Goal: Information Seeking & Learning: Learn about a topic

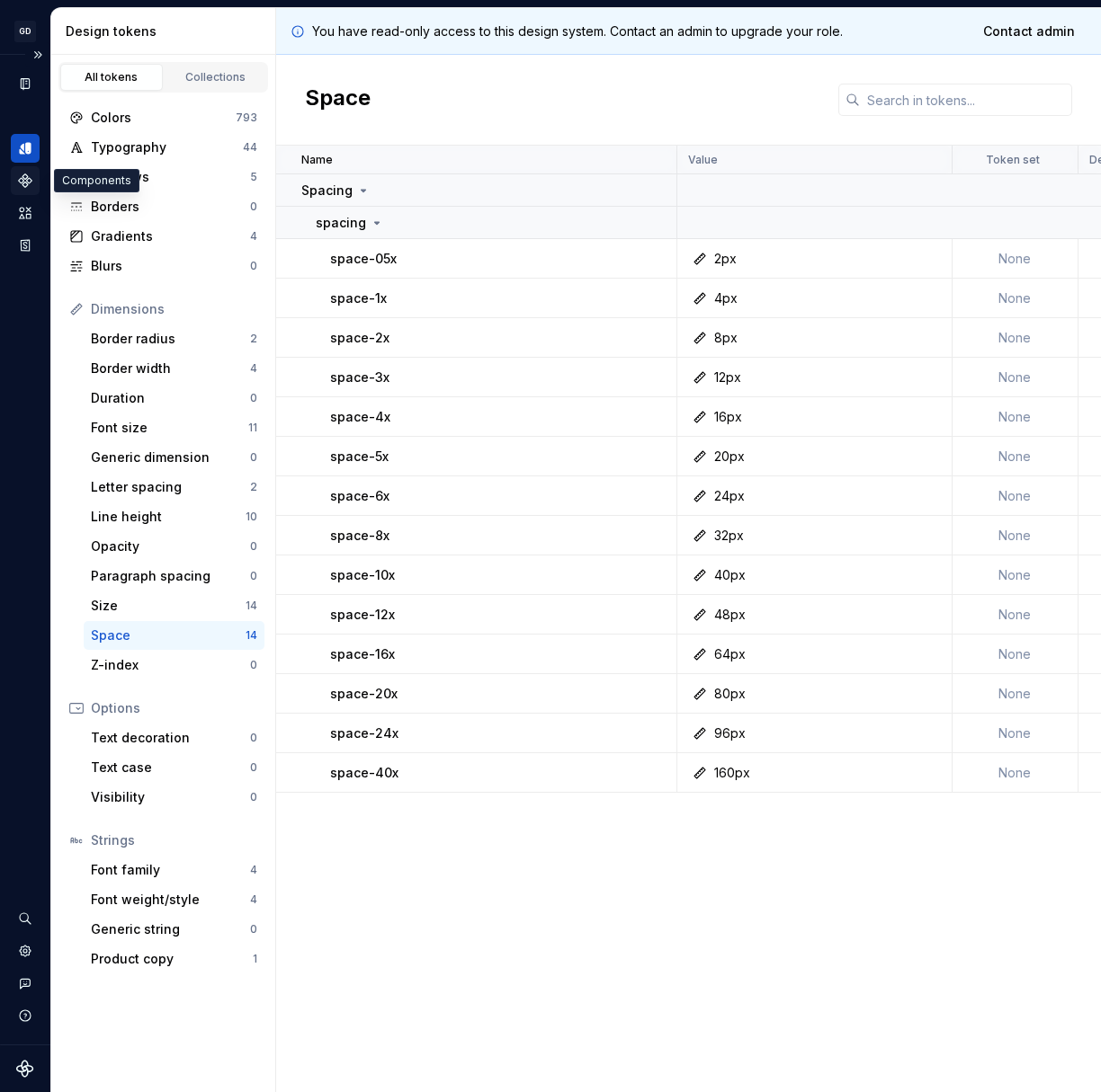
click at [28, 182] on icon "Components" at bounding box center [24, 181] width 13 height 13
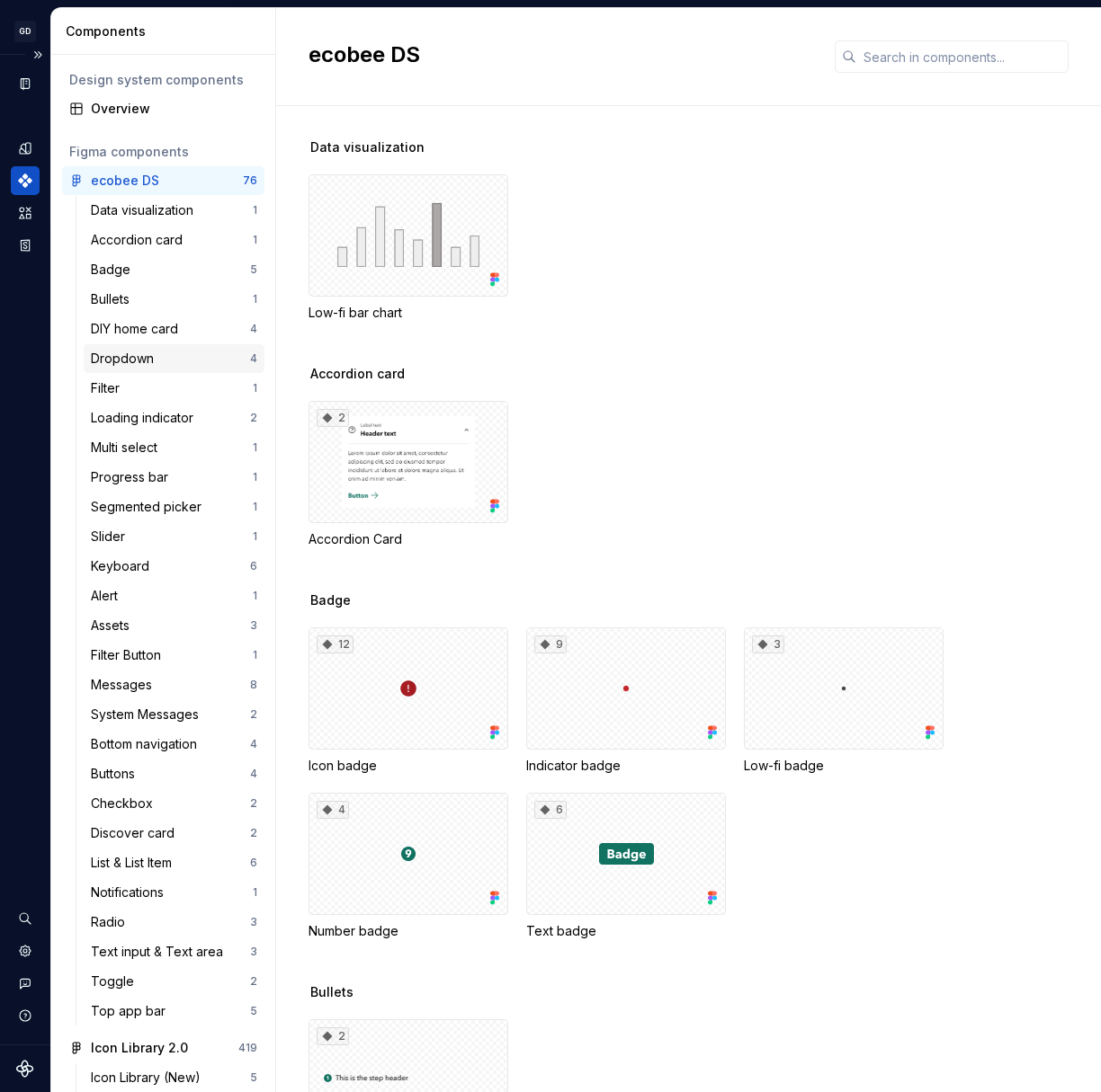
click at [172, 358] on div "Dropdown" at bounding box center [171, 358] width 159 height 18
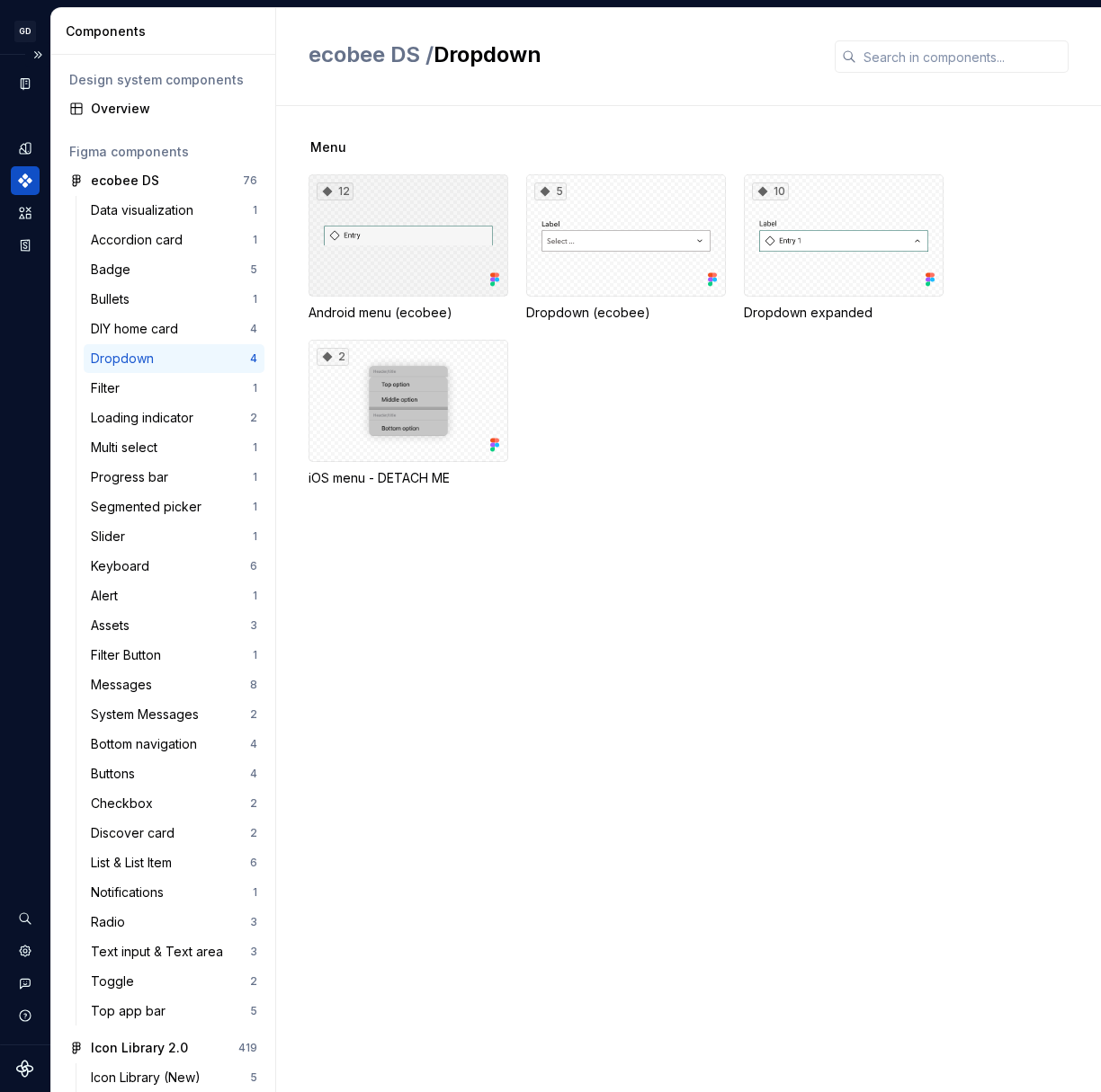
click at [438, 237] on div "12" at bounding box center [409, 236] width 200 height 122
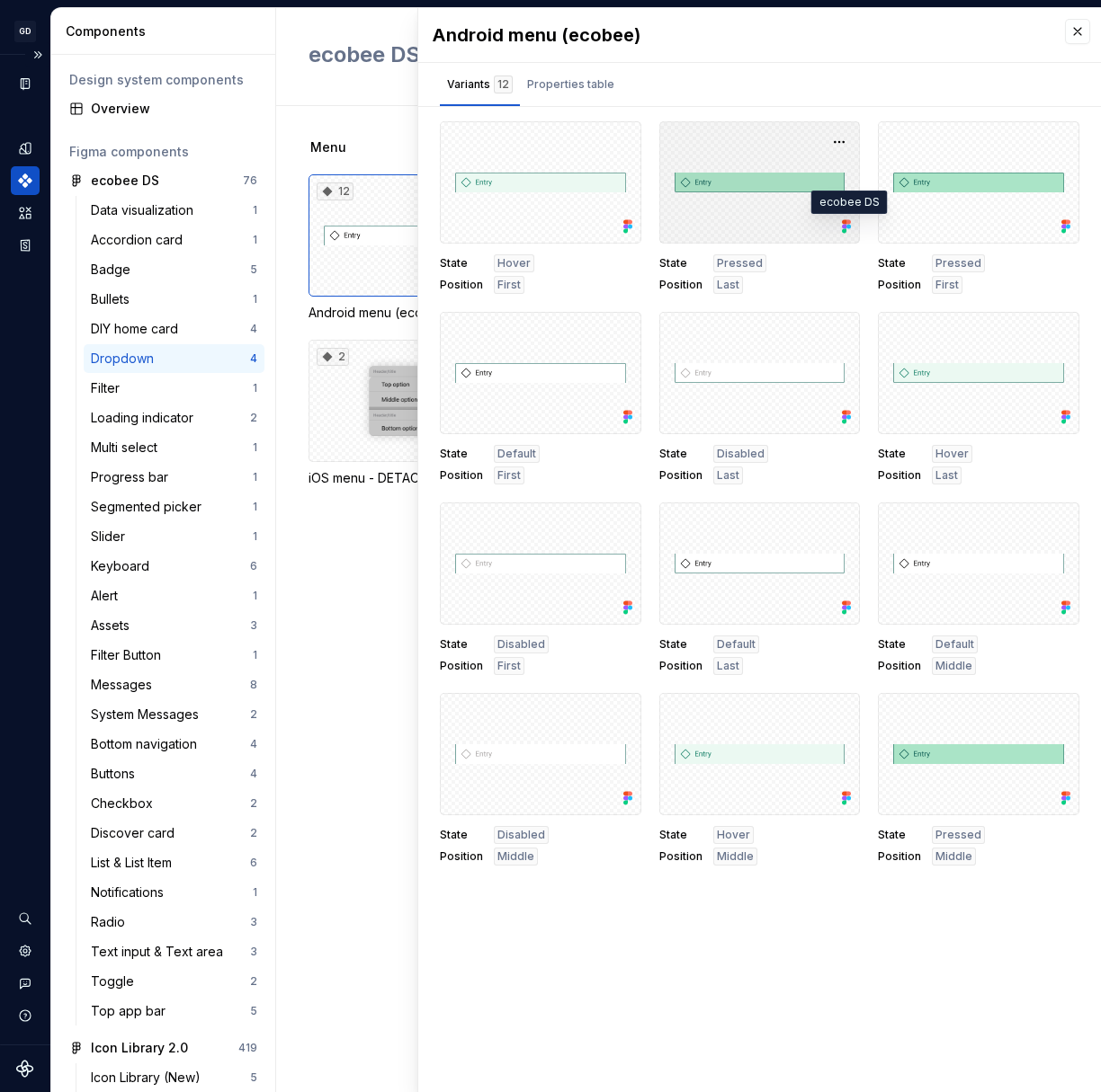
click at [847, 225] on icon at bounding box center [849, 227] width 5 height 5
click at [840, 144] on button "button" at bounding box center [839, 142] width 25 height 25
click at [799, 181] on div "Open in [GEOGRAPHIC_DATA]" at bounding box center [783, 195] width 117 height 54
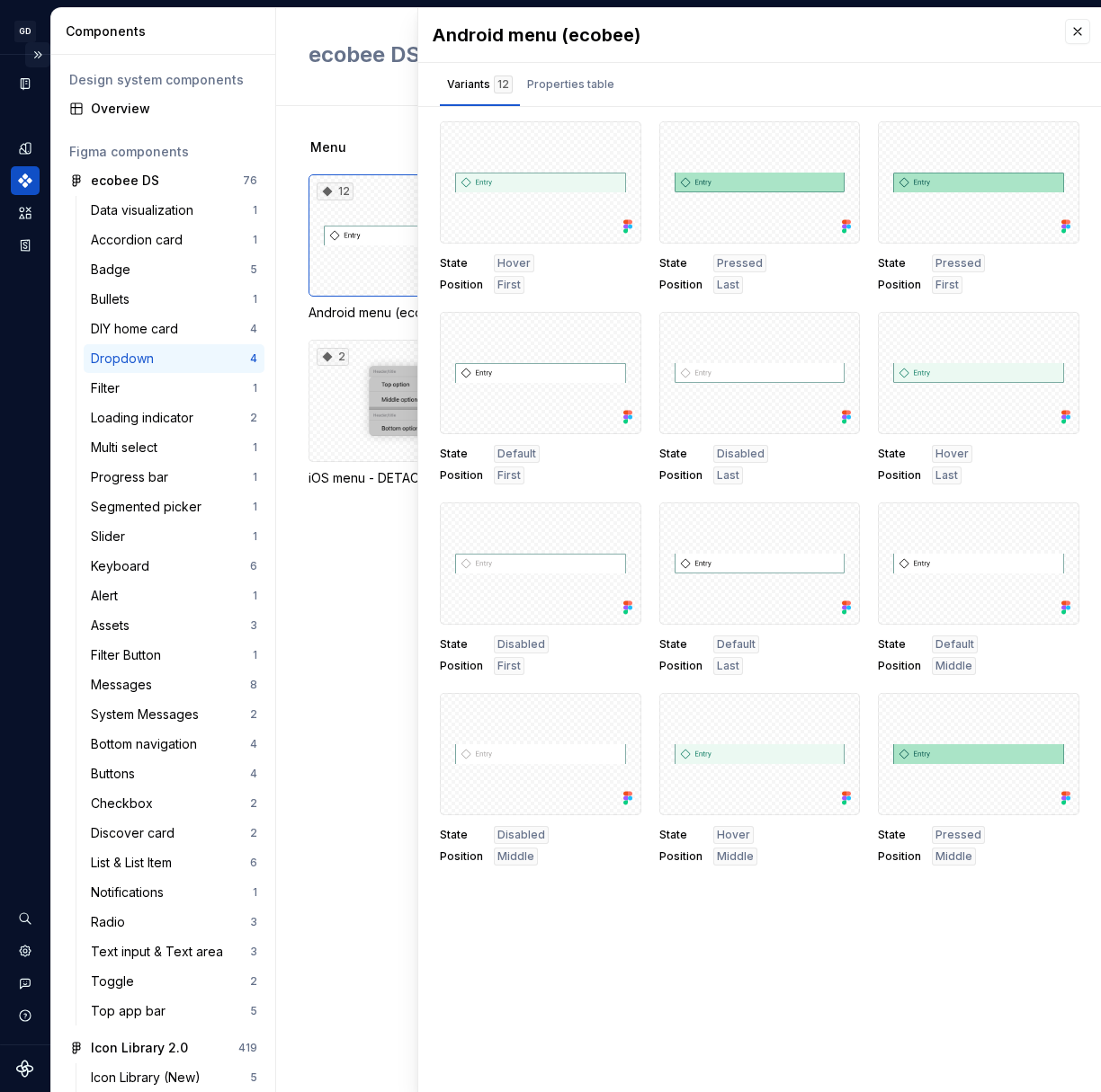
click at [42, 55] on button "Expand sidebar" at bounding box center [38, 55] width 25 height 25
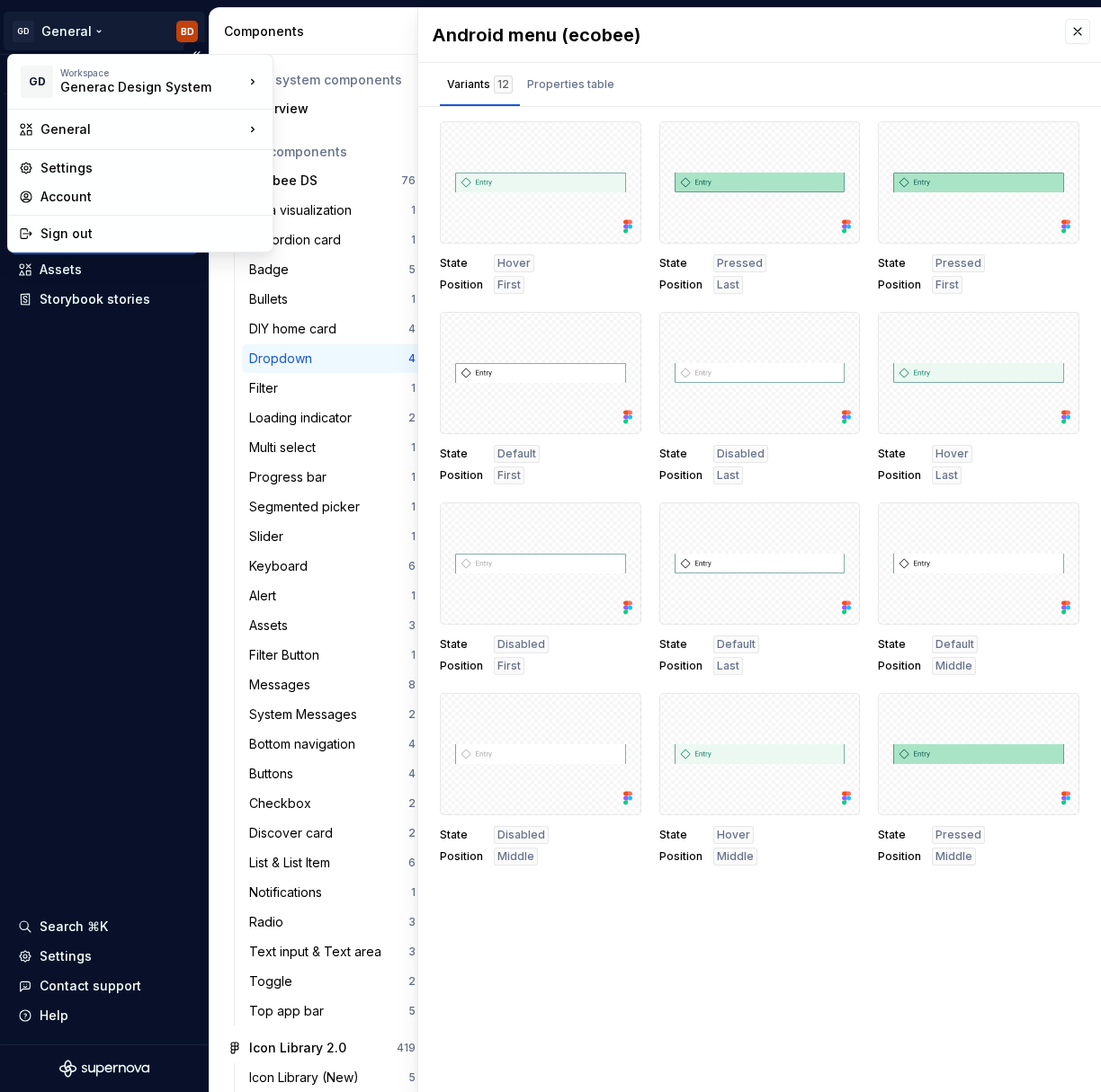
click at [58, 36] on html "GD General BD Version Current draft Documentation Dataset ecobee Design tokens …" at bounding box center [550, 546] width 1101 height 1092
click at [147, 86] on div "Generac Design System" at bounding box center [136, 87] width 152 height 18
click at [130, 25] on html "GD General BD Version Current draft Documentation Dataset ecobee Design tokens …" at bounding box center [550, 546] width 1101 height 1092
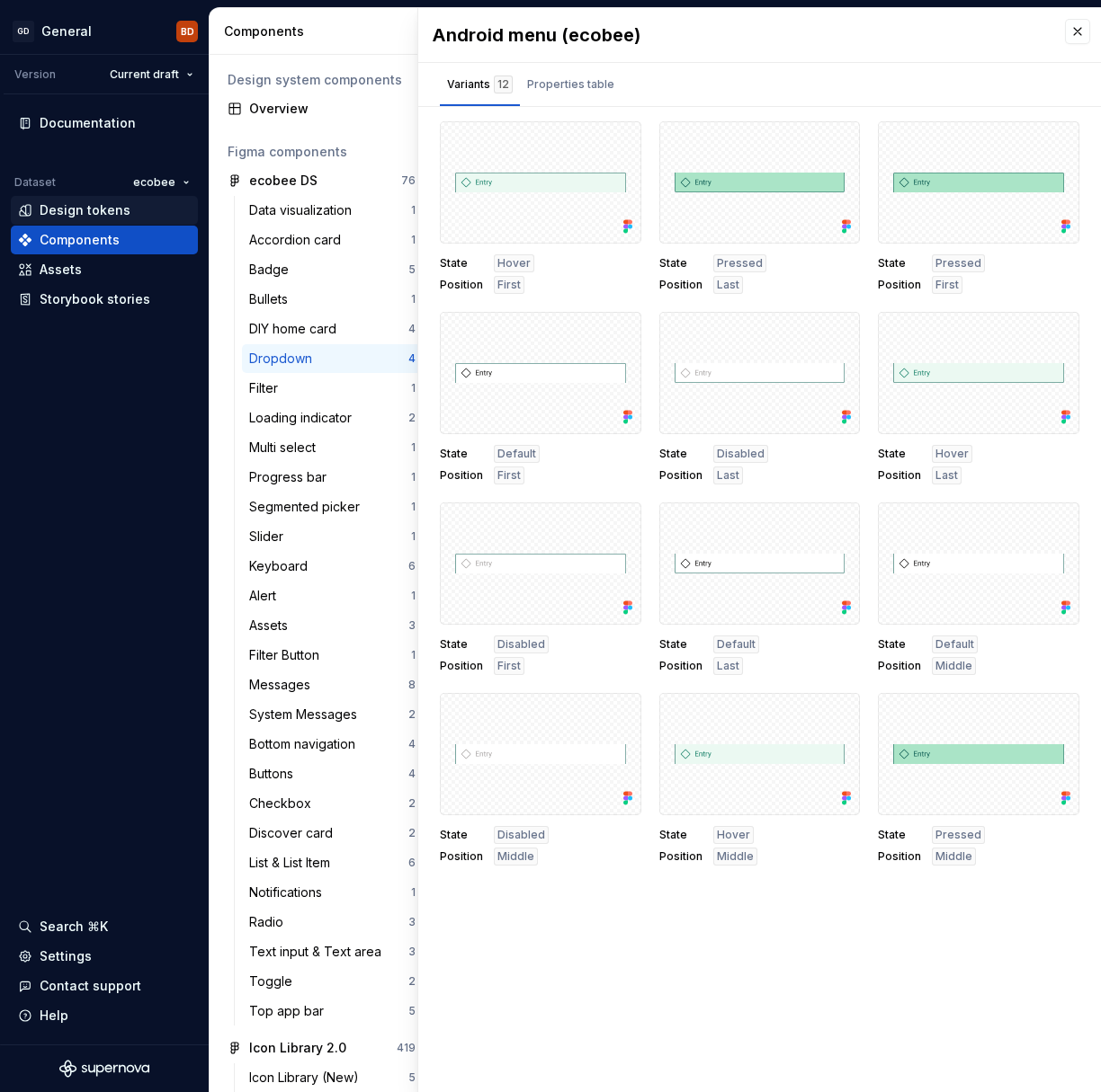
click at [124, 214] on div "Design tokens" at bounding box center [85, 210] width 91 height 18
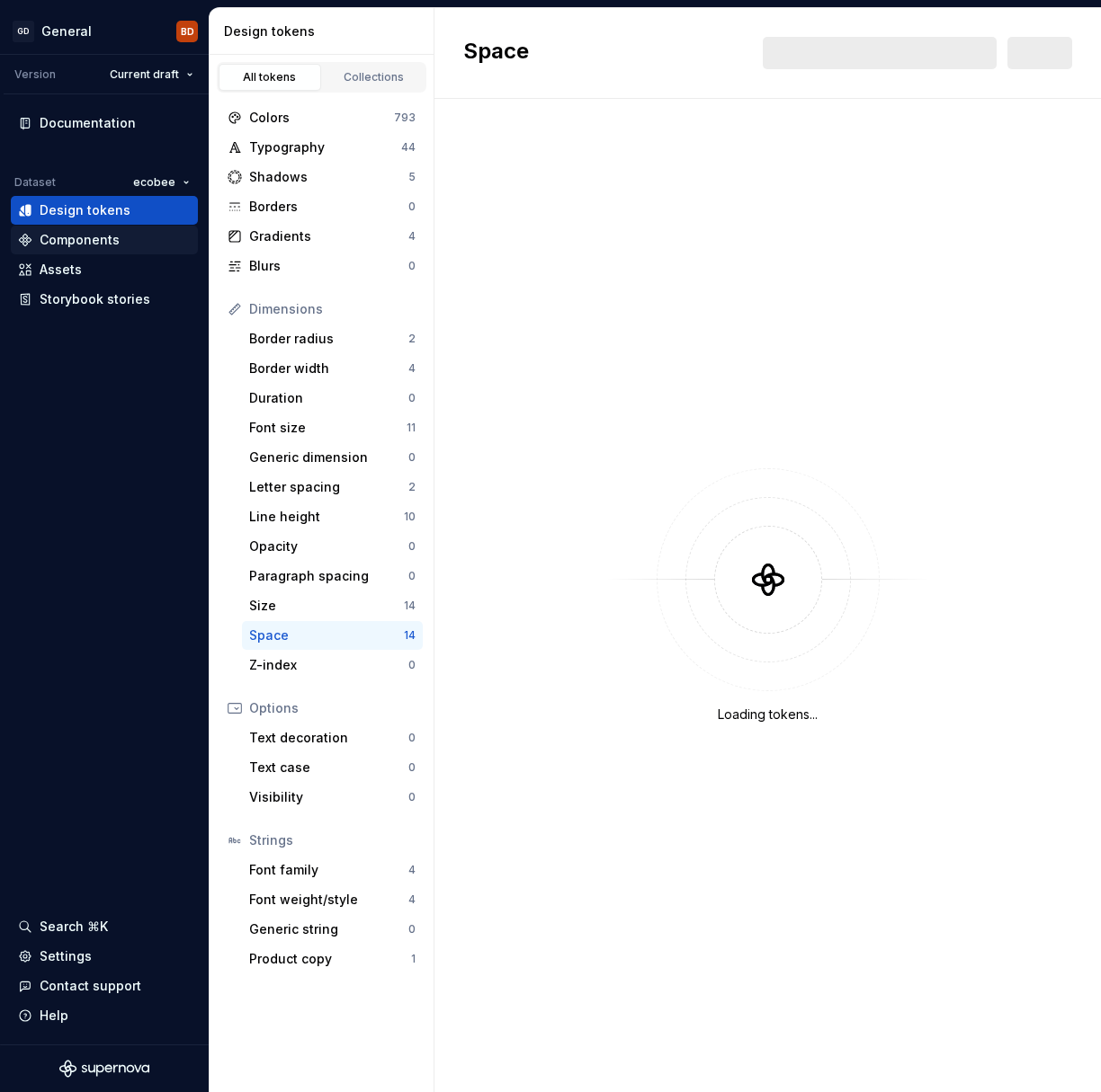
click at [124, 238] on div "Components" at bounding box center [105, 240] width 173 height 18
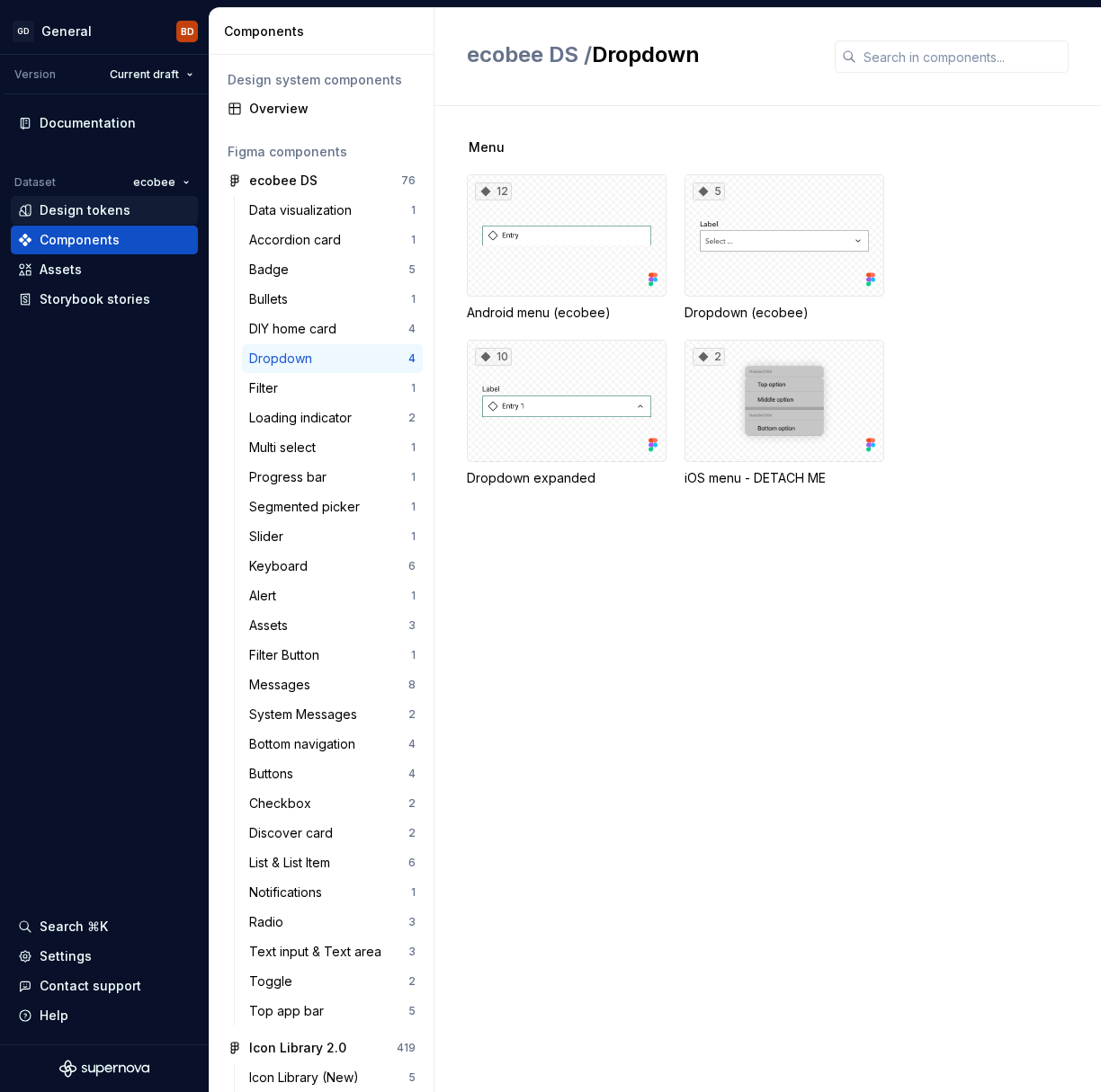
click at [123, 219] on div "Design tokens" at bounding box center [104, 211] width 187 height 29
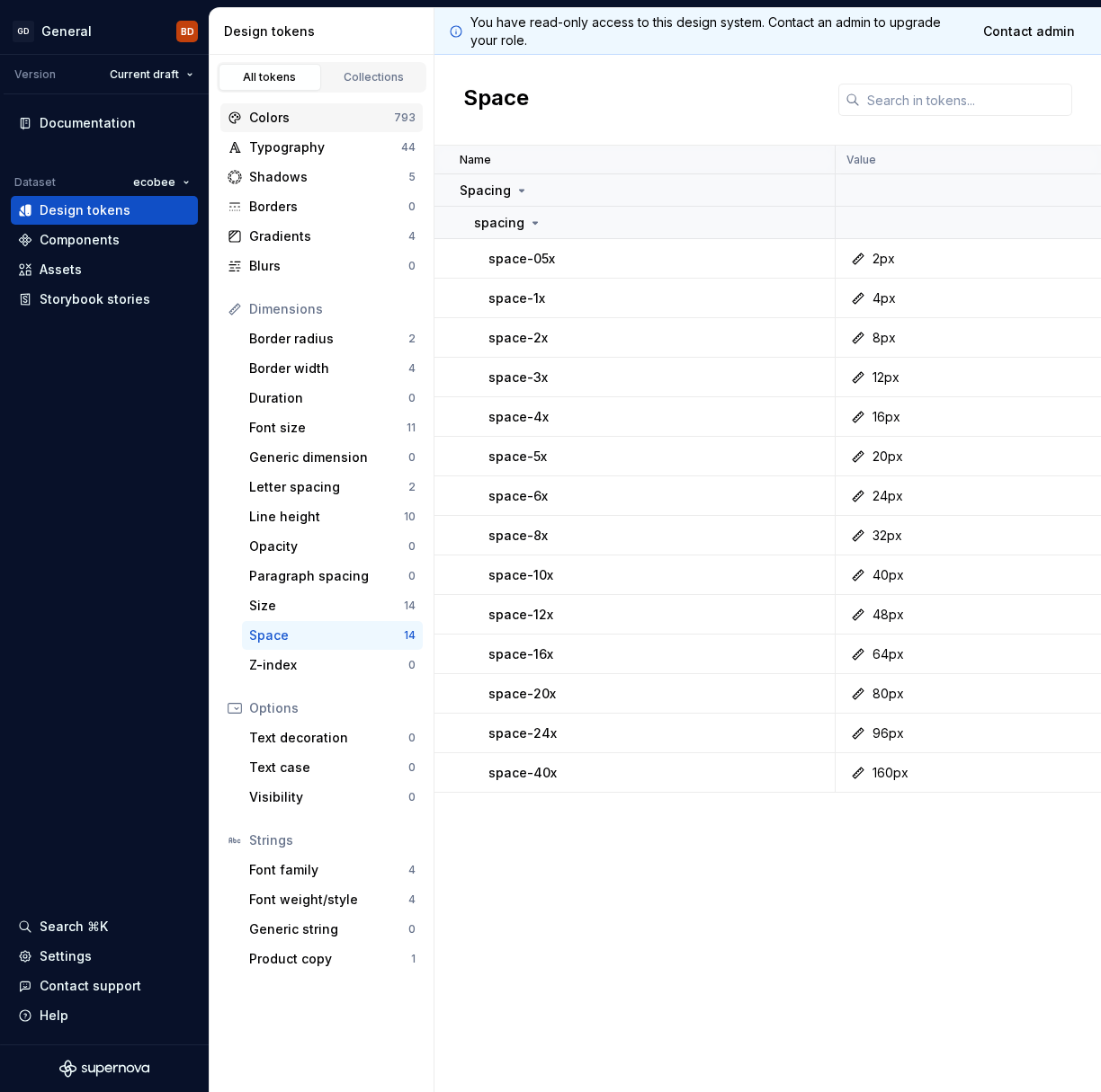
click at [347, 124] on div "Colors" at bounding box center [321, 117] width 145 height 18
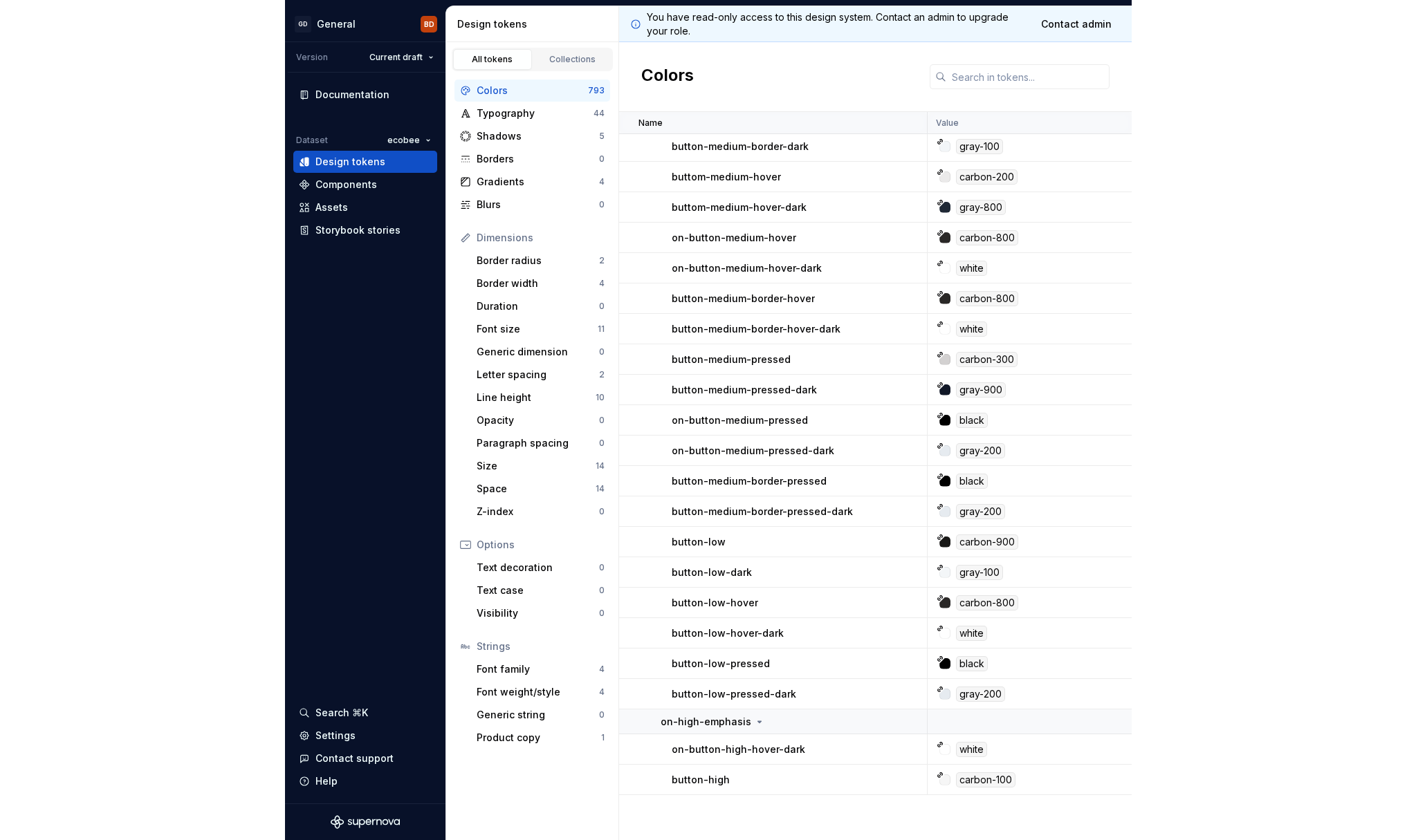
scroll to position [2321, 0]
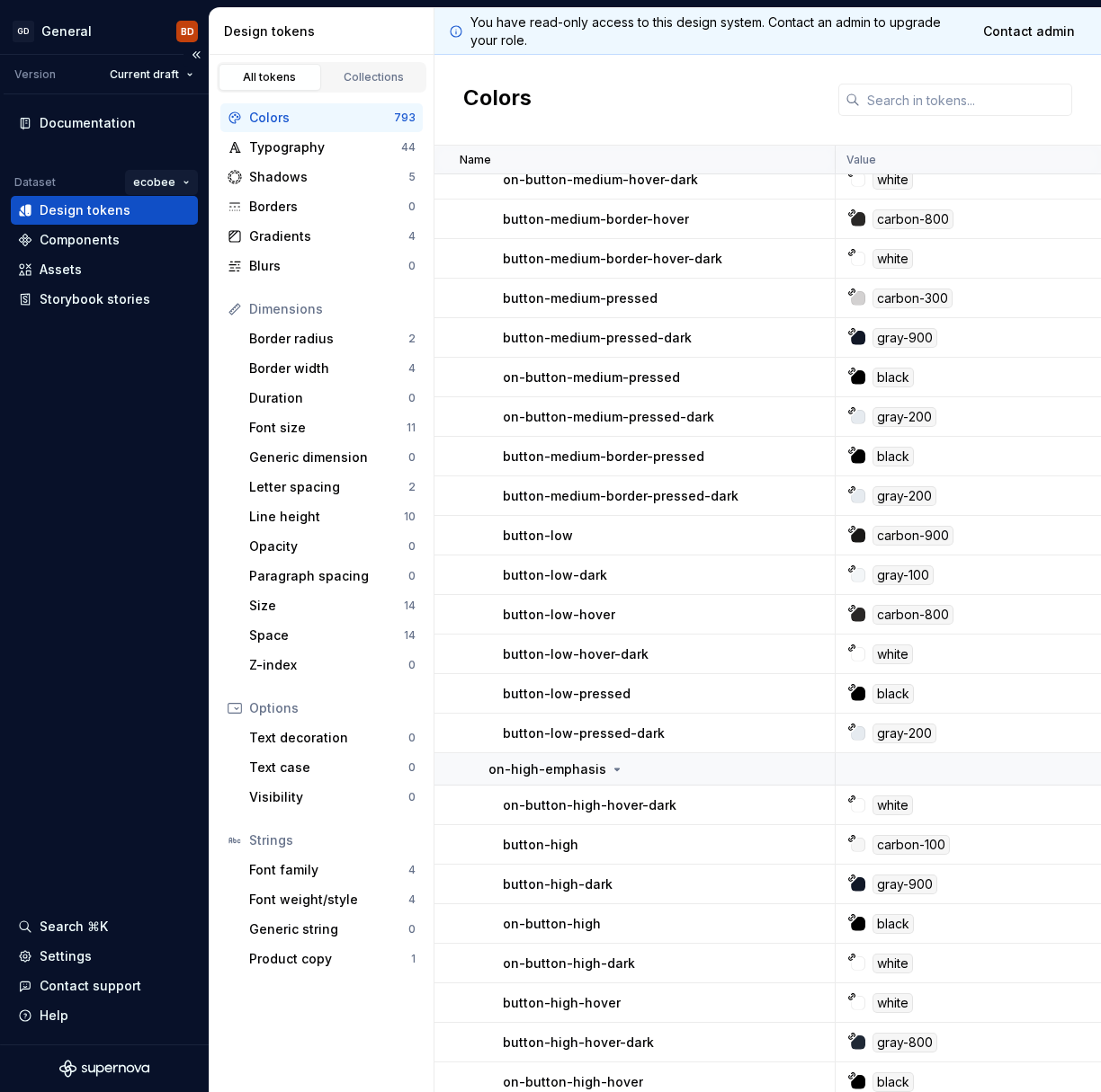
click at [180, 183] on html "GD General BD Version Current draft Documentation Dataset ecobee Design tokens …" at bounding box center [550, 546] width 1101 height 1092
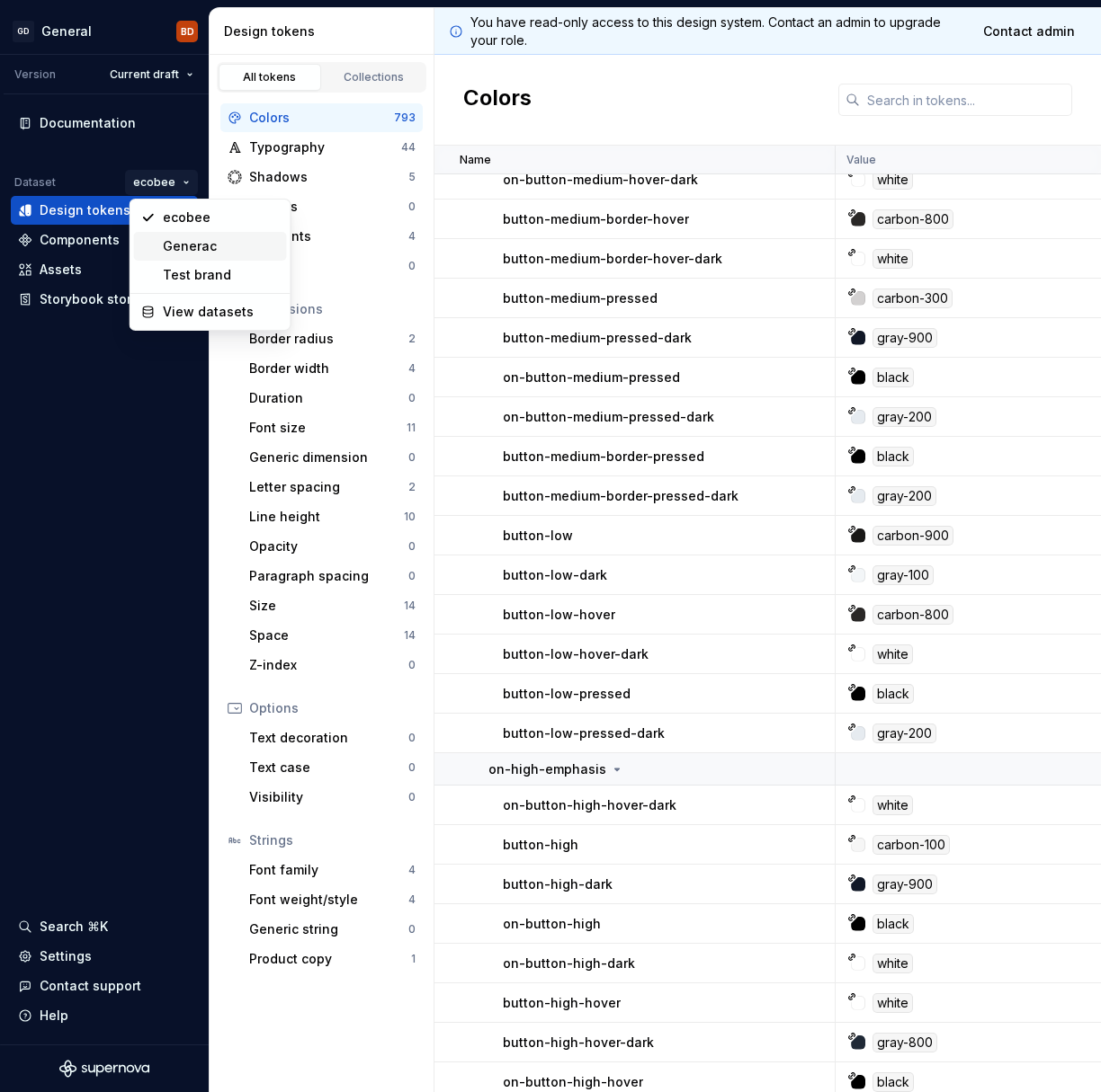
click at [179, 247] on div "Generac" at bounding box center [221, 247] width 117 height 18
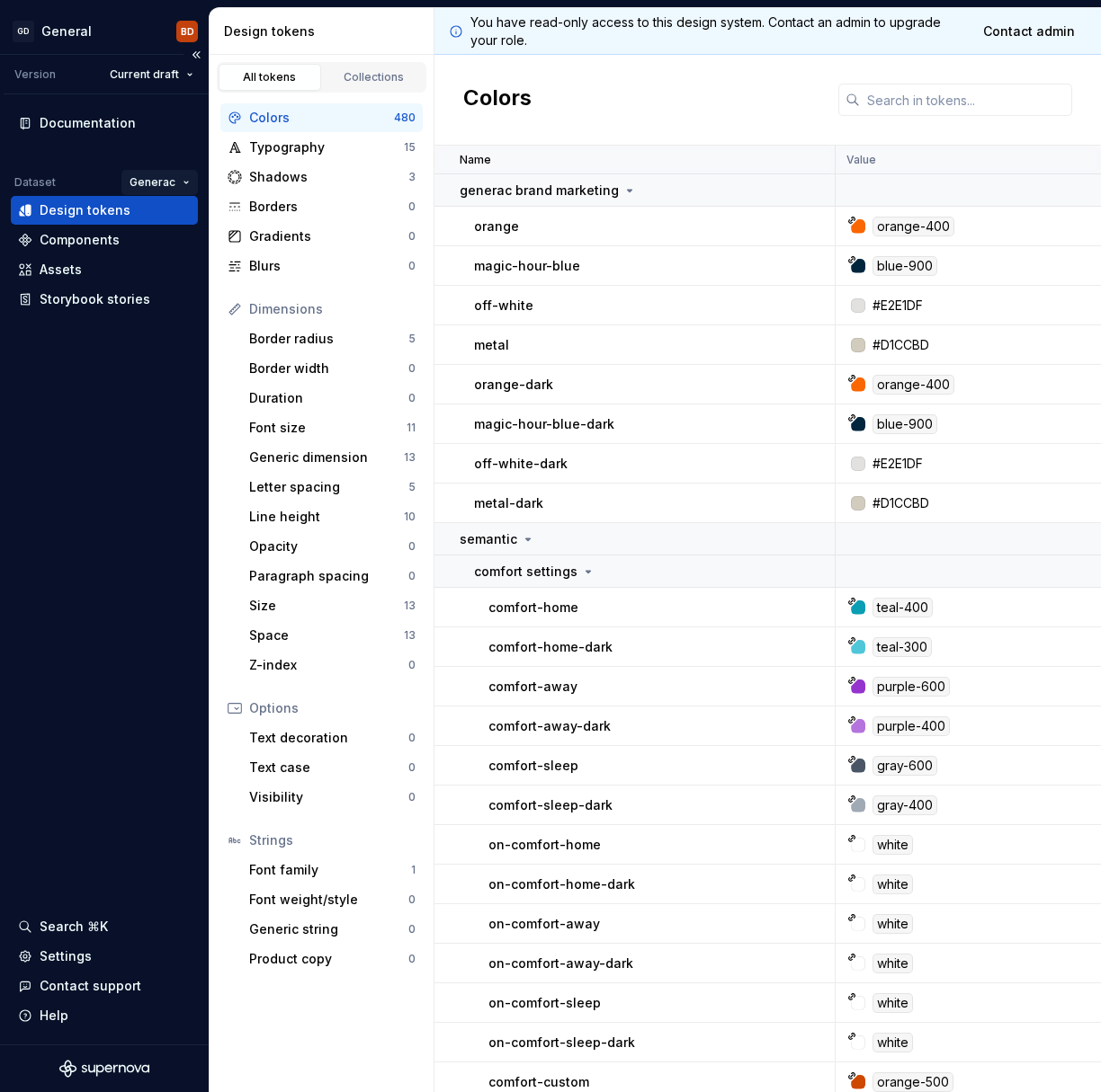
click at [177, 182] on html "GD General BD Version Current draft Documentation Dataset Generac Design tokens…" at bounding box center [550, 546] width 1101 height 1092
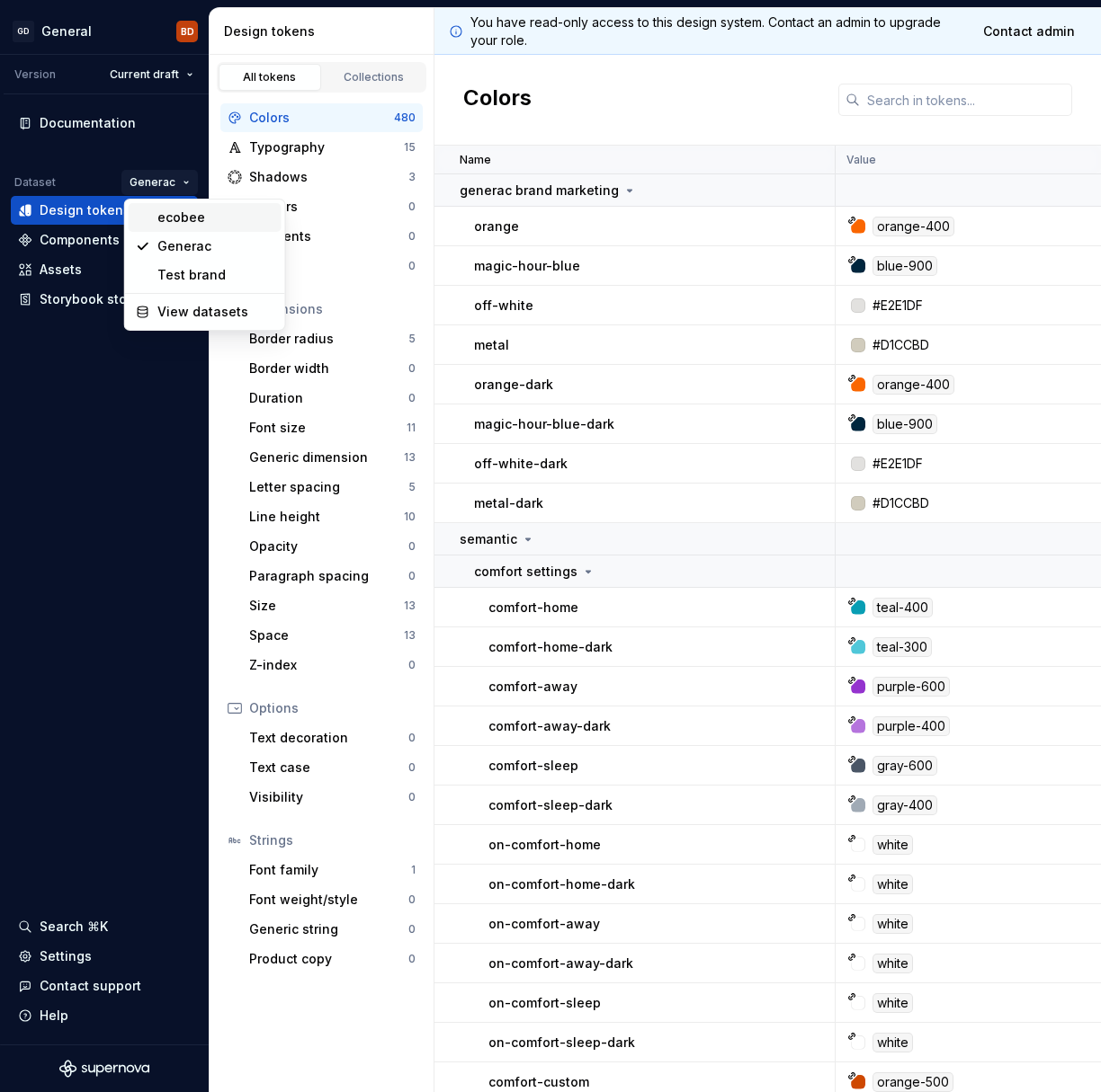
click at [186, 214] on div "ecobee" at bounding box center [216, 217] width 117 height 18
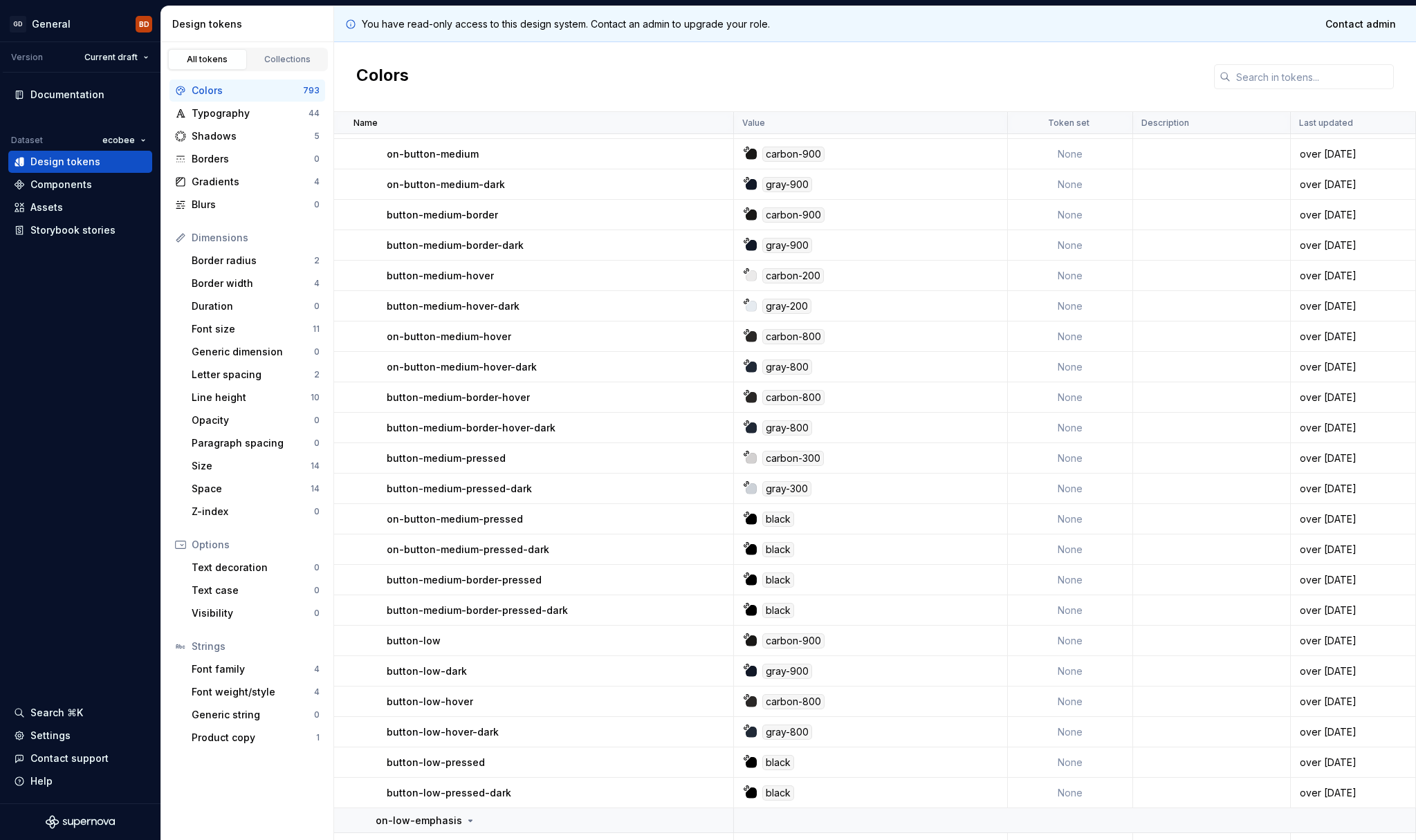
scroll to position [1032, 0]
drag, startPoint x: 497, startPoint y: 217, endPoint x: 421, endPoint y: 218, distance: 76.0
click at [388, 217] on div "button-medium-border" at bounding box center [559, 216] width 346 height 14
drag, startPoint x: 828, startPoint y: 217, endPoint x: 764, endPoint y: 219, distance: 64.0
click at [764, 219] on div "carbon-900" at bounding box center [875, 216] width 264 height 15
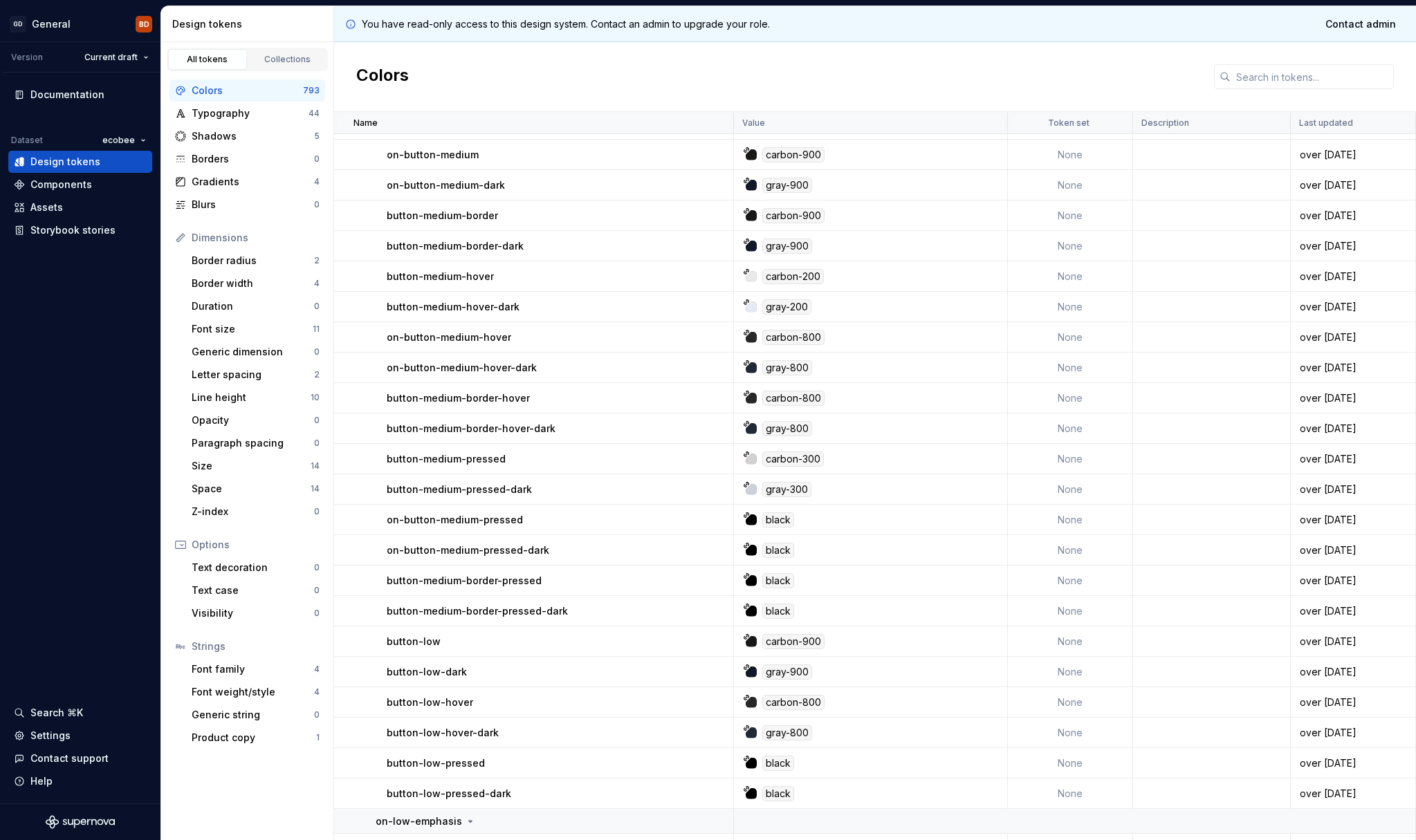
click at [624, 212] on div "button-medium-border" at bounding box center [559, 216] width 346 height 14
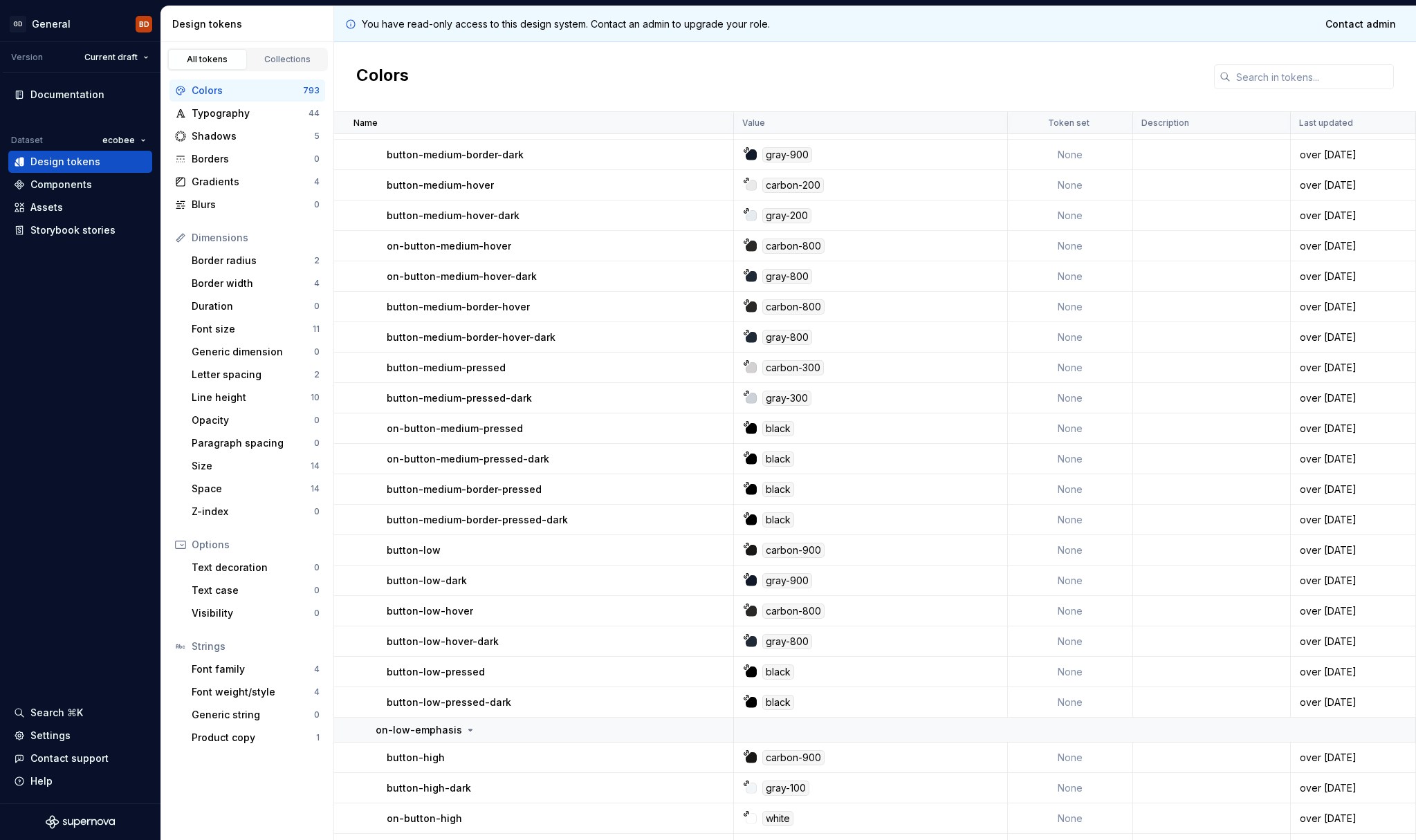
scroll to position [1122, 0]
drag, startPoint x: 567, startPoint y: 523, endPoint x: 379, endPoint y: 523, distance: 188.0
click at [379, 523] on td "button-medium-border-pressed-dark" at bounding box center [533, 520] width 400 height 31
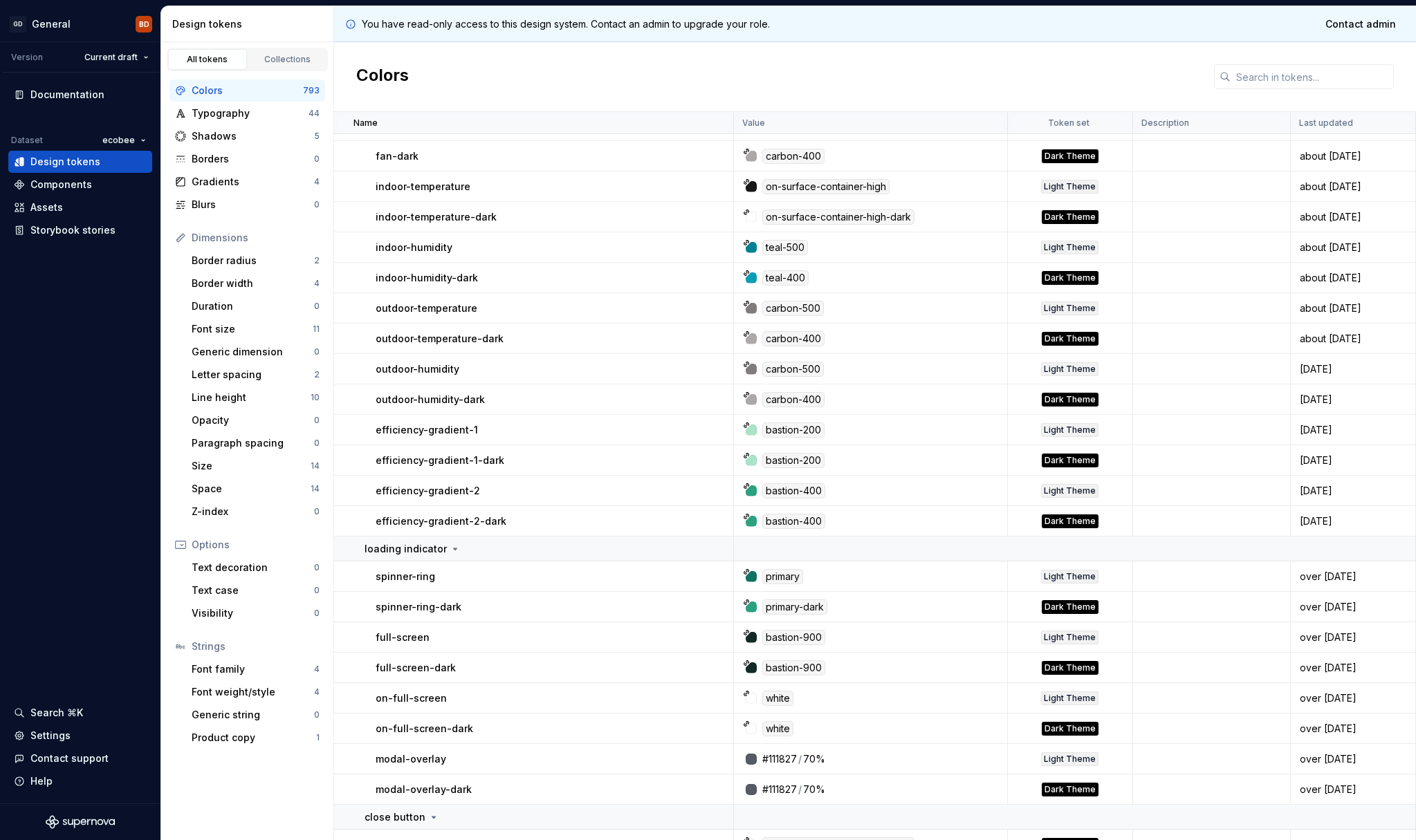
scroll to position [4396, 0]
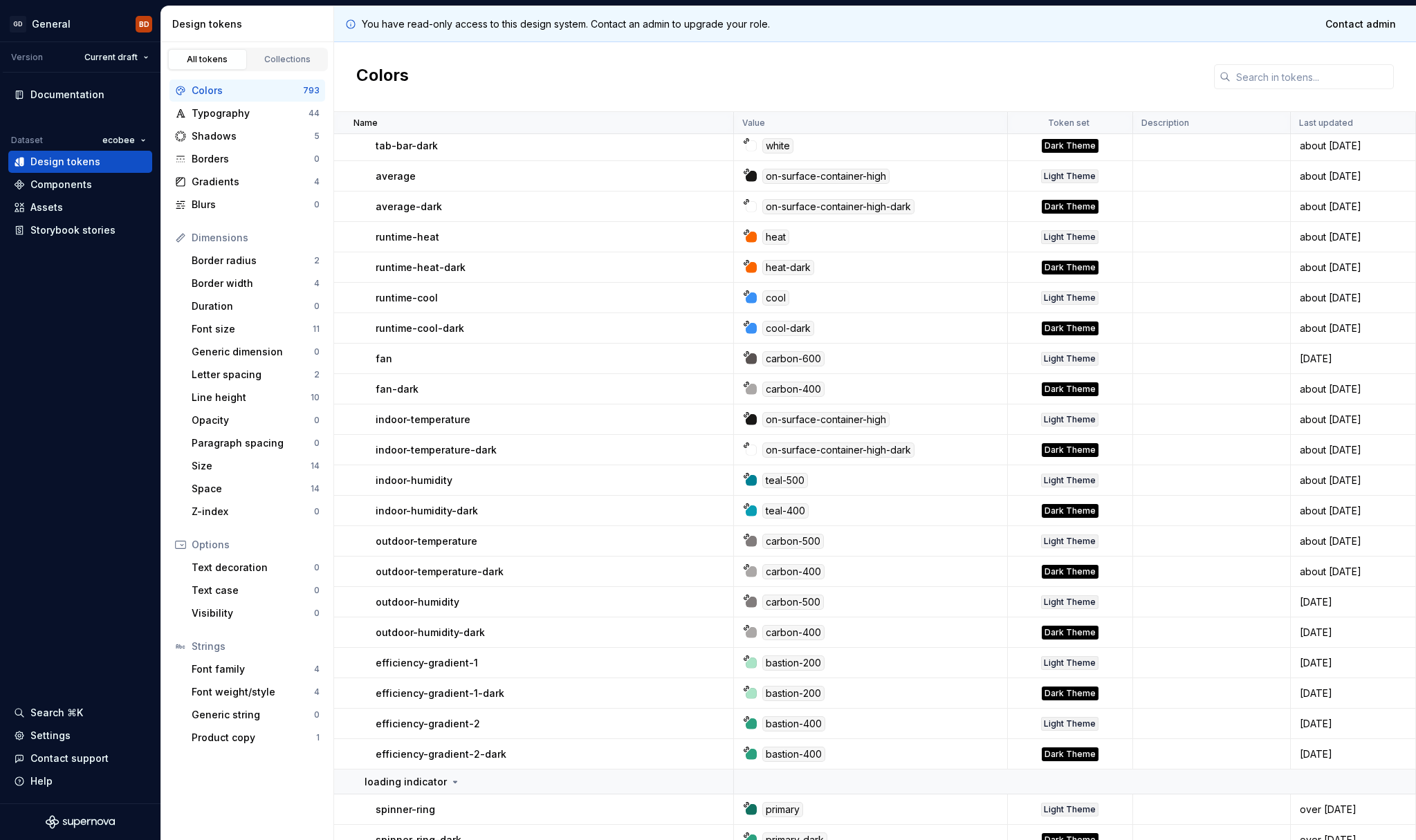
click at [750, 238] on div at bounding box center [751, 237] width 11 height 11
click at [745, 231] on icon at bounding box center [747, 231] width 4 height 4
click at [312, 52] on link "Collections" at bounding box center [288, 60] width 79 height 21
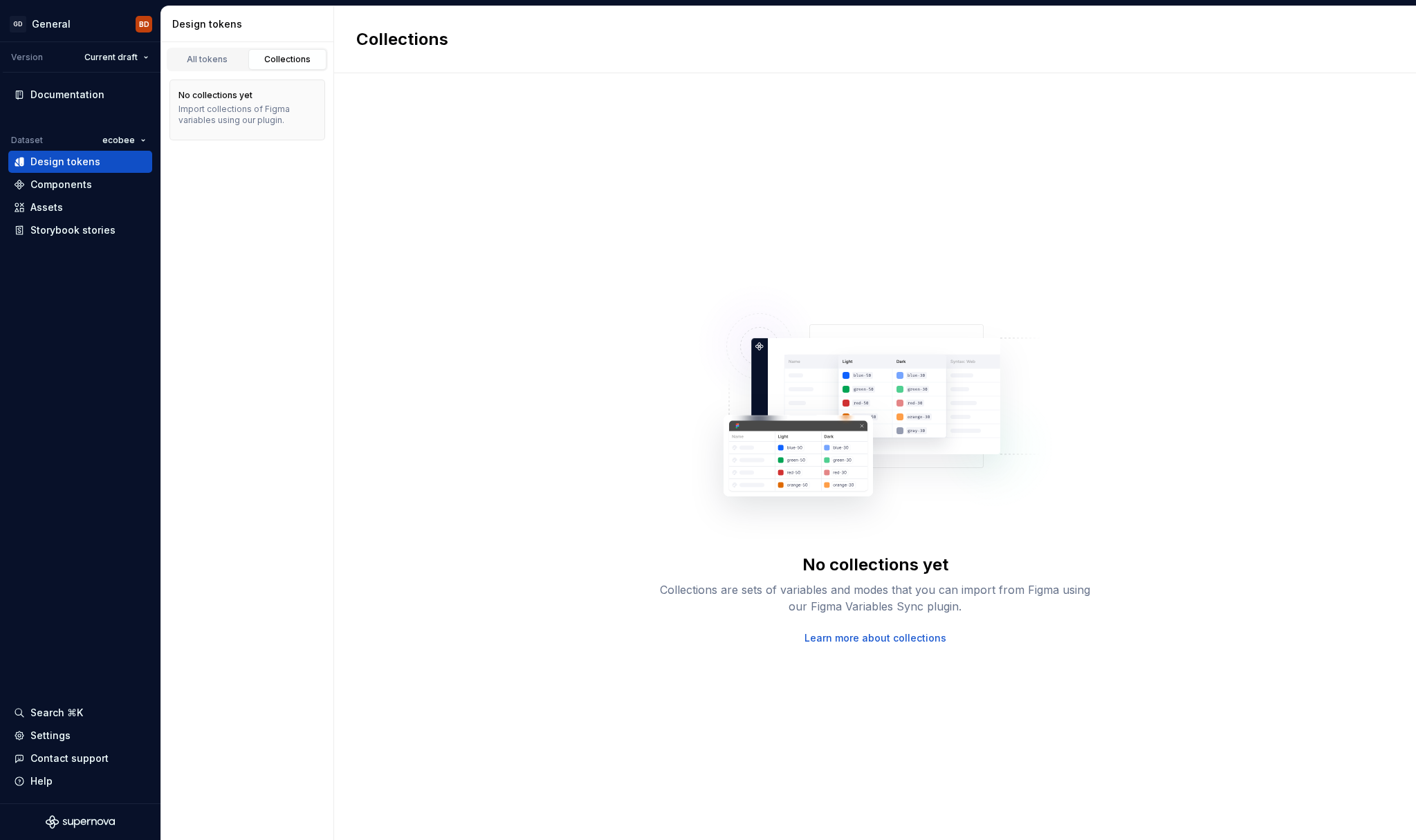
click at [220, 71] on div "No collections yet Import collections of Figma variables using our plugin." at bounding box center [247, 110] width 173 height 78
click at [221, 62] on div "All tokens" at bounding box center [208, 59] width 69 height 11
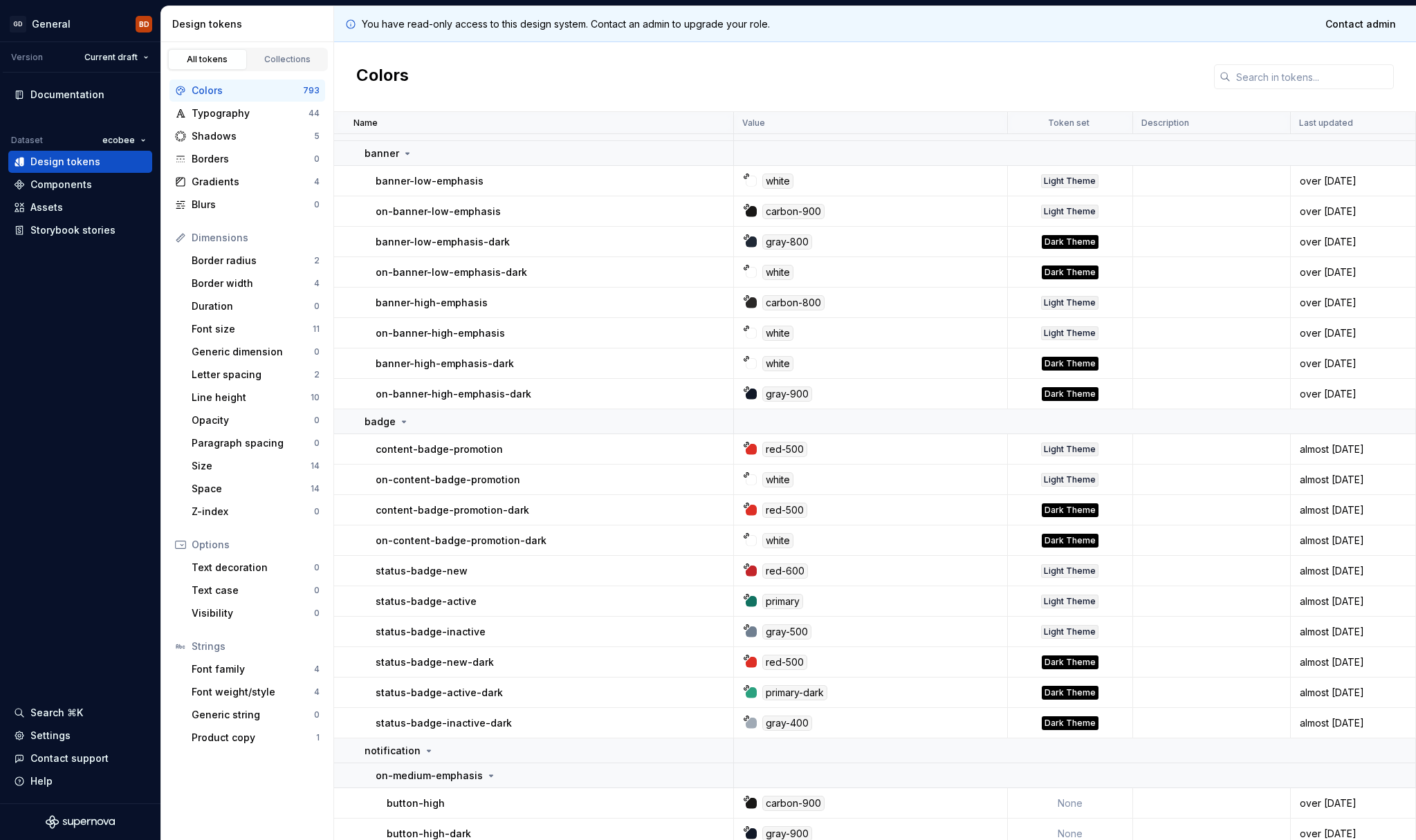
scroll to position [34, 0]
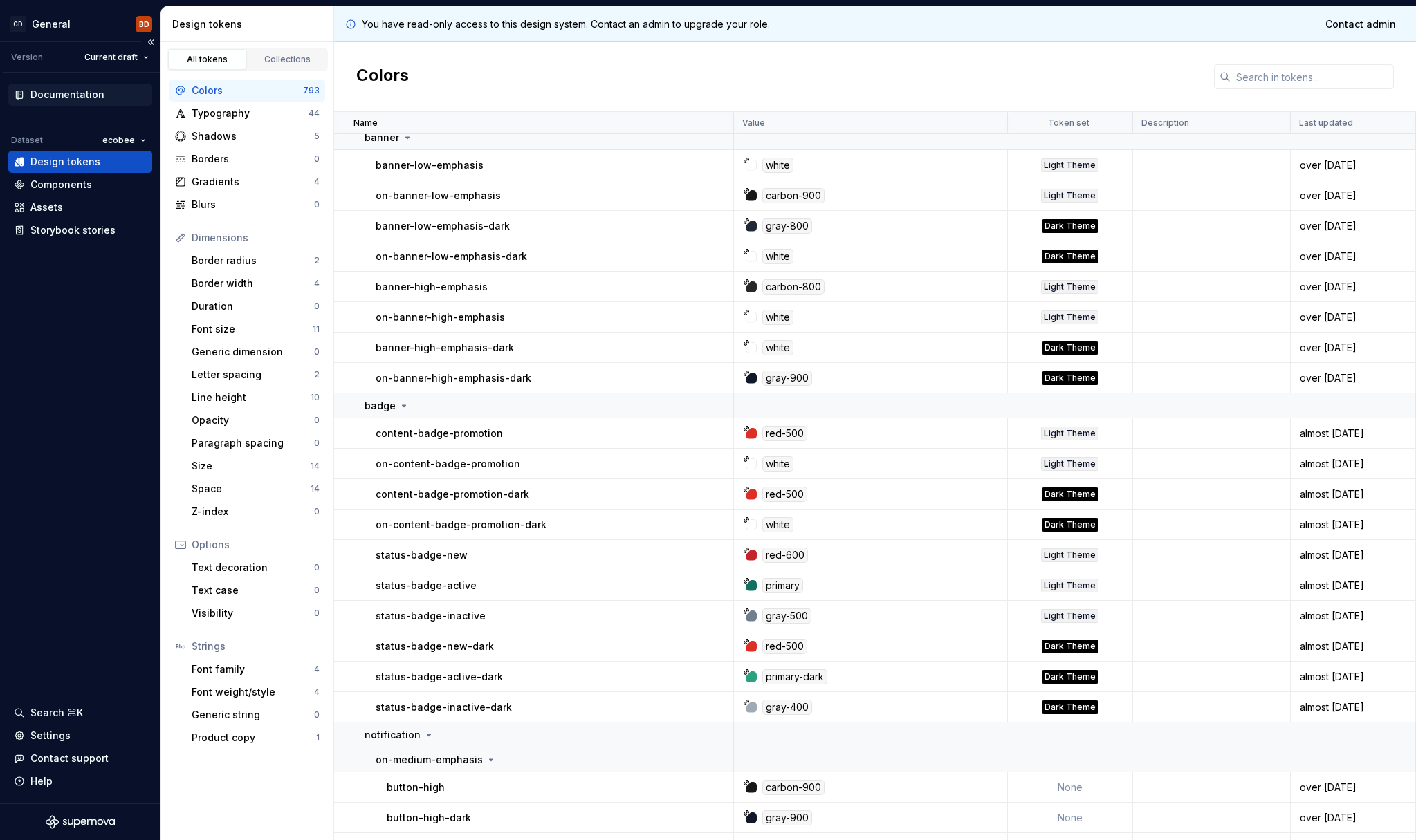
click at [87, 96] on div "Documentation" at bounding box center [67, 95] width 74 height 14
